Goal: Task Accomplishment & Management: Complete application form

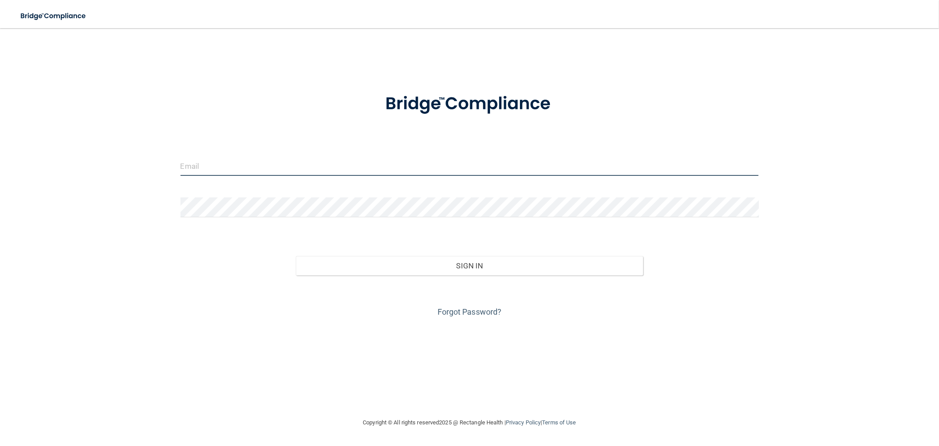
click at [392, 157] on input "email" at bounding box center [470, 166] width 579 height 20
type input "[PERSON_NAME][EMAIL_ADDRESS][DOMAIN_NAME]"
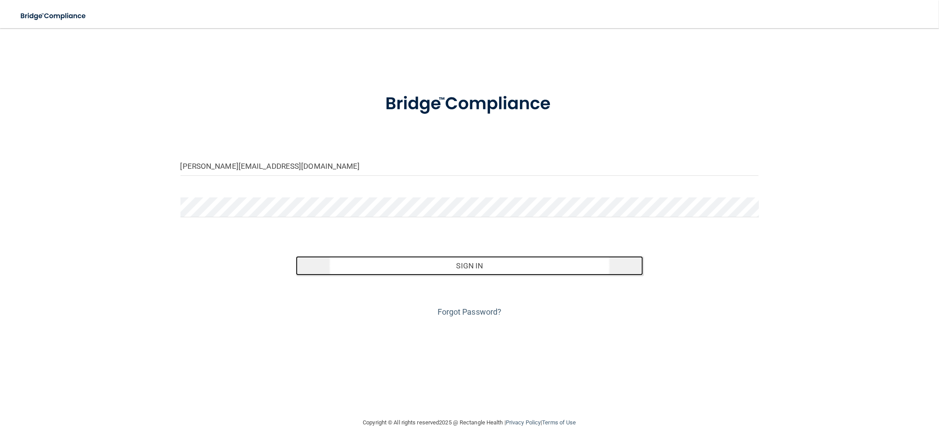
click at [456, 265] on button "Sign In" at bounding box center [469, 265] width 347 height 19
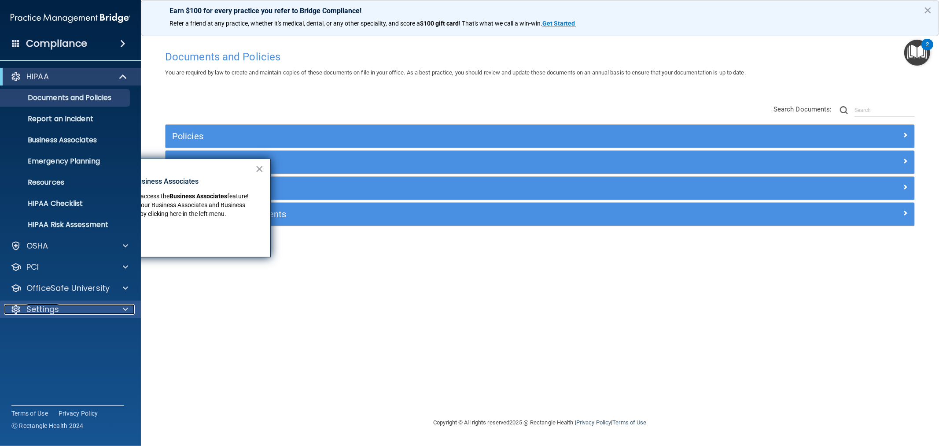
click at [51, 307] on p "Settings" at bounding box center [42, 309] width 33 height 11
click at [53, 349] on p "My Users" at bounding box center [66, 351] width 120 height 9
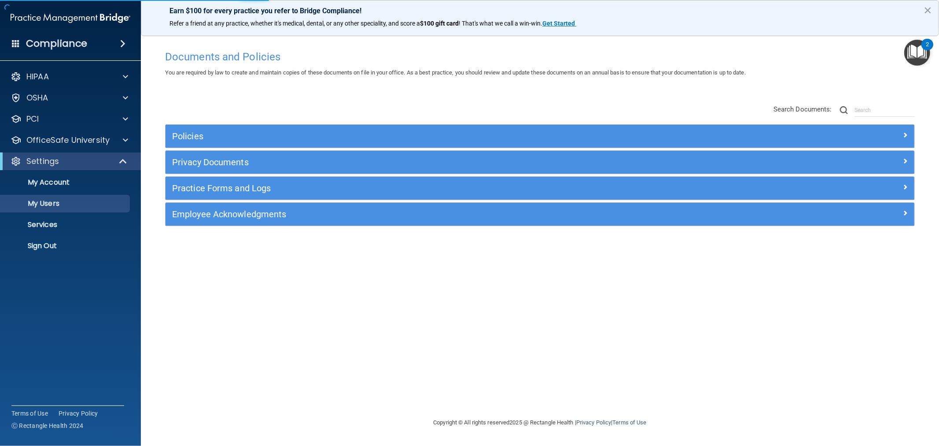
select select "20"
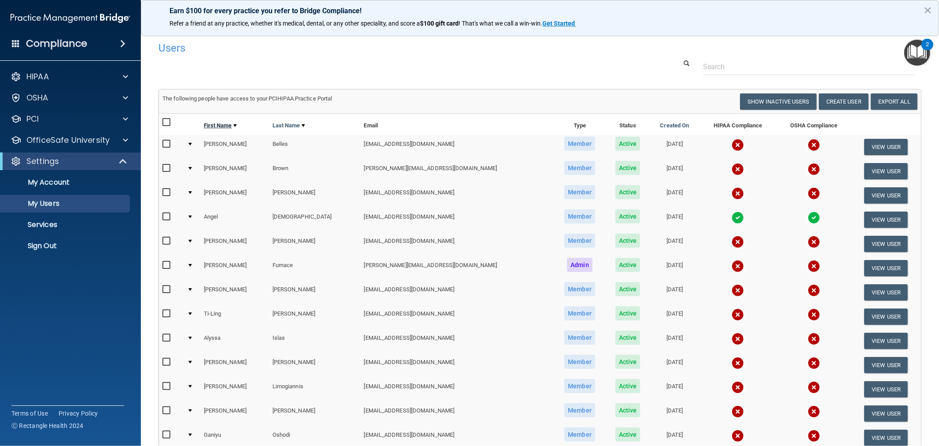
click at [218, 122] on link "First Name" at bounding box center [220, 125] width 33 height 11
select select "20"
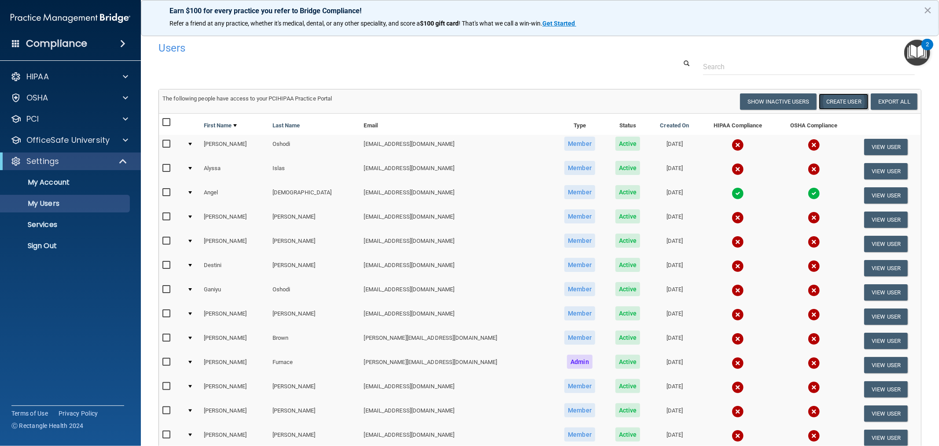
drag, startPoint x: 845, startPoint y: 102, endPoint x: 833, endPoint y: 107, distance: 12.4
click at [844, 103] on button "Create User" at bounding box center [844, 101] width 50 height 16
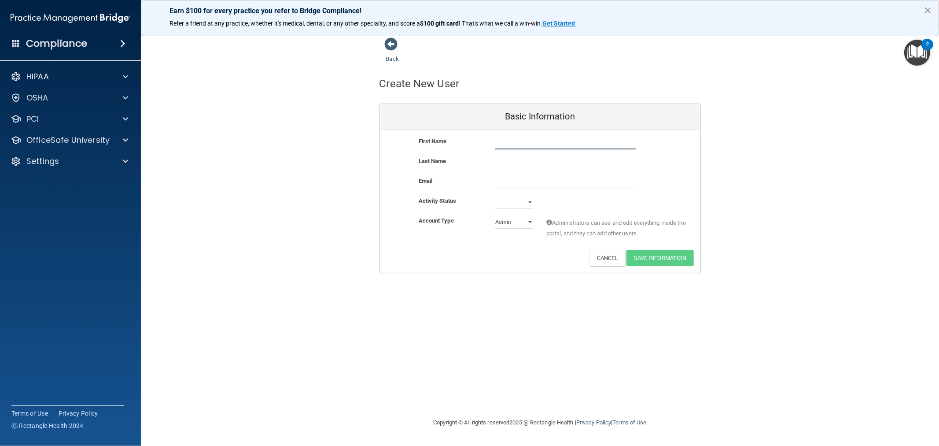
drag, startPoint x: 515, startPoint y: 143, endPoint x: 506, endPoint y: 162, distance: 21.3
click at [514, 143] on input "text" at bounding box center [565, 142] width 140 height 13
click at [519, 131] on div "First Name [PERSON_NAME] Last Name Email Activity Status Active Inactive Accoun…" at bounding box center [540, 200] width 321 height 143
click at [514, 144] on input "J" at bounding box center [565, 142] width 140 height 13
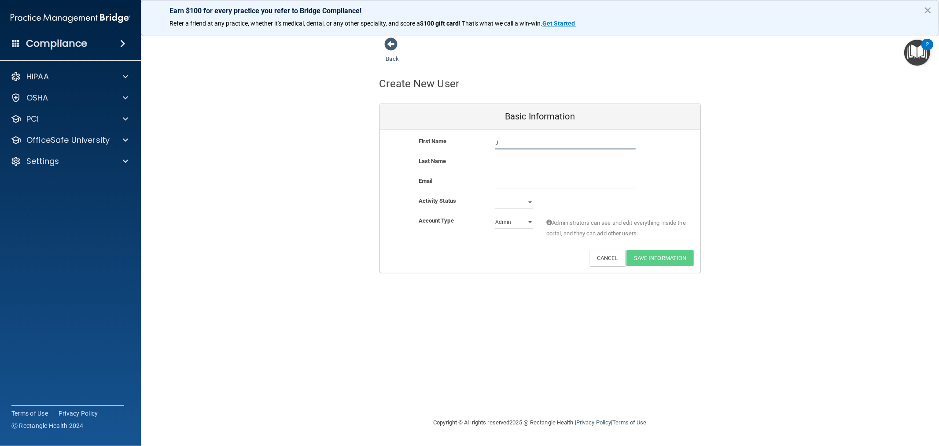
paste input "asynda [PERSON_NAME]"
drag, startPoint x: 518, startPoint y: 140, endPoint x: 567, endPoint y: 142, distance: 49.4
click at [567, 142] on input "[PERSON_NAME]" at bounding box center [565, 142] width 140 height 13
type input "Jasynda"
click at [501, 160] on input "text" at bounding box center [565, 162] width 140 height 13
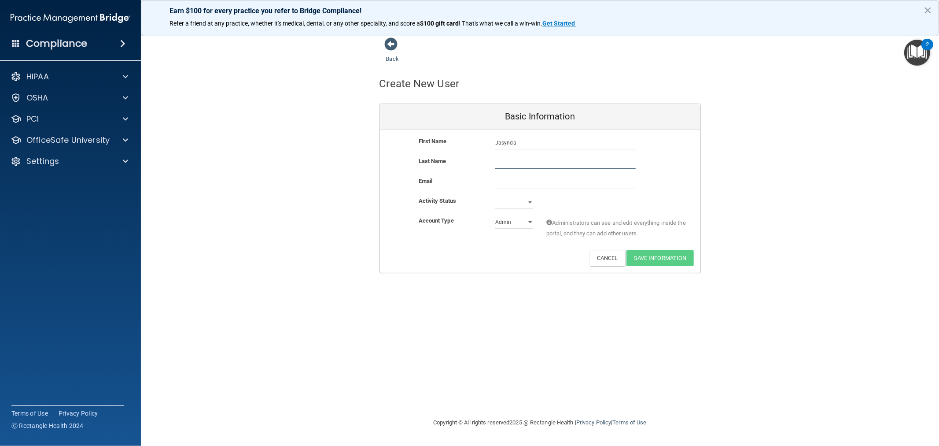
paste input "[PERSON_NAME]"
type input "[PERSON_NAME]"
click at [528, 176] on input "email" at bounding box center [565, 182] width 140 height 13
paste input "[EMAIL_ADDRESS][DOMAIN_NAME]"
type input "[EMAIL_ADDRESS][DOMAIN_NAME]"
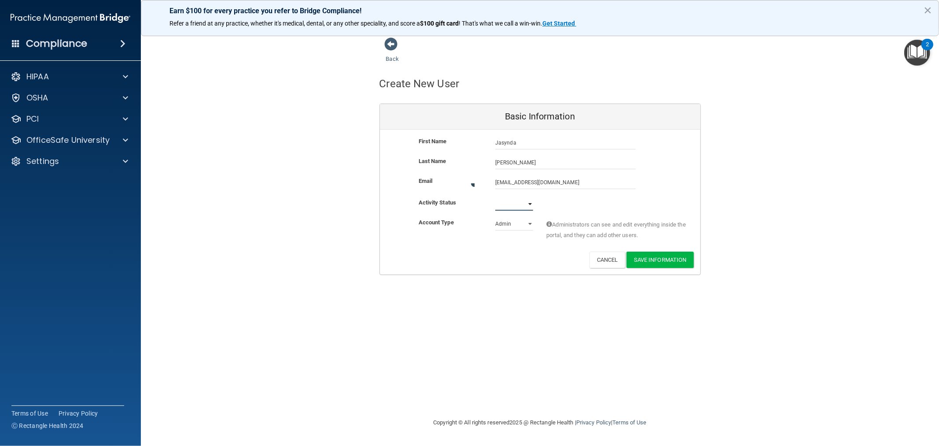
click at [522, 202] on select "Active Inactive" at bounding box center [514, 203] width 38 height 13
select select "active"
click at [495, 196] on select "Active Inactive" at bounding box center [514, 202] width 38 height 13
click at [518, 222] on select "Admin Member" at bounding box center [514, 221] width 38 height 13
select select "practice_member"
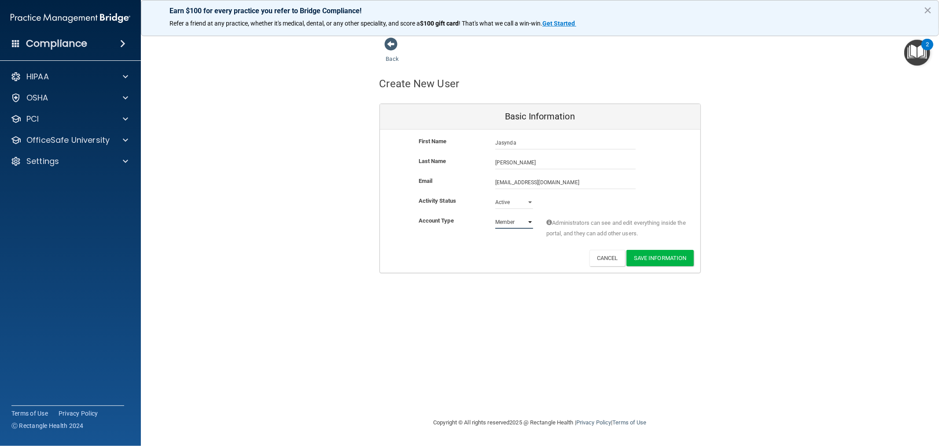
click at [495, 215] on select "Admin Member" at bounding box center [514, 221] width 38 height 13
click at [666, 257] on button "Save Information" at bounding box center [660, 258] width 67 height 16
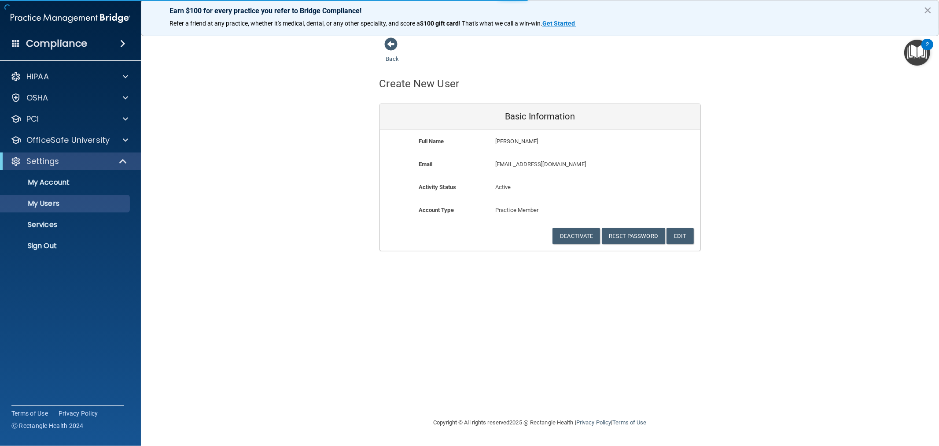
select select "20"
